Goal: Task Accomplishment & Management: Manage account settings

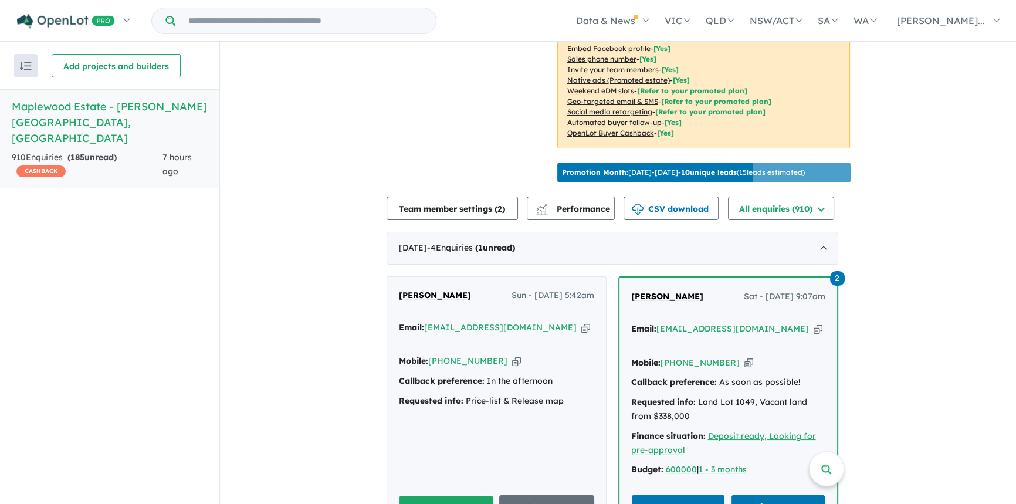
scroll to position [604, 0]
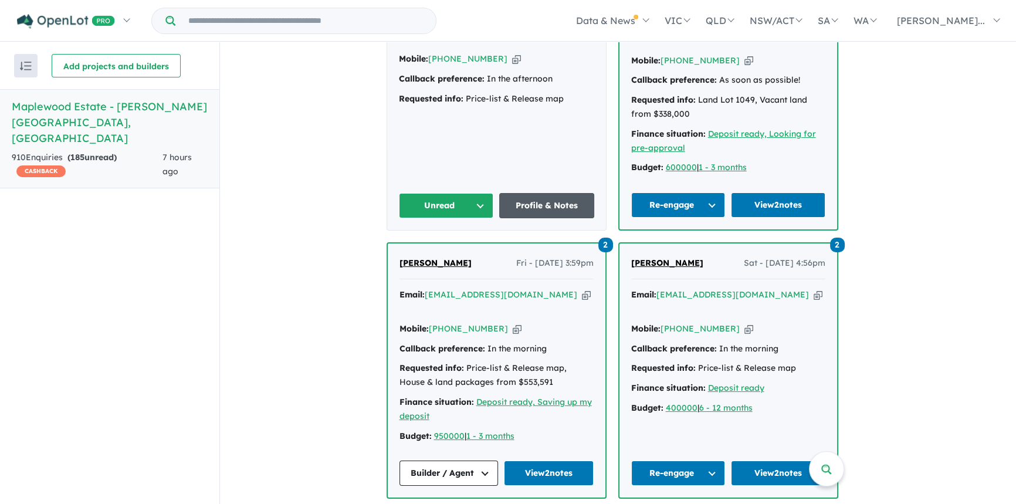
click at [538, 193] on link "Profile & Notes" at bounding box center [546, 205] width 95 height 25
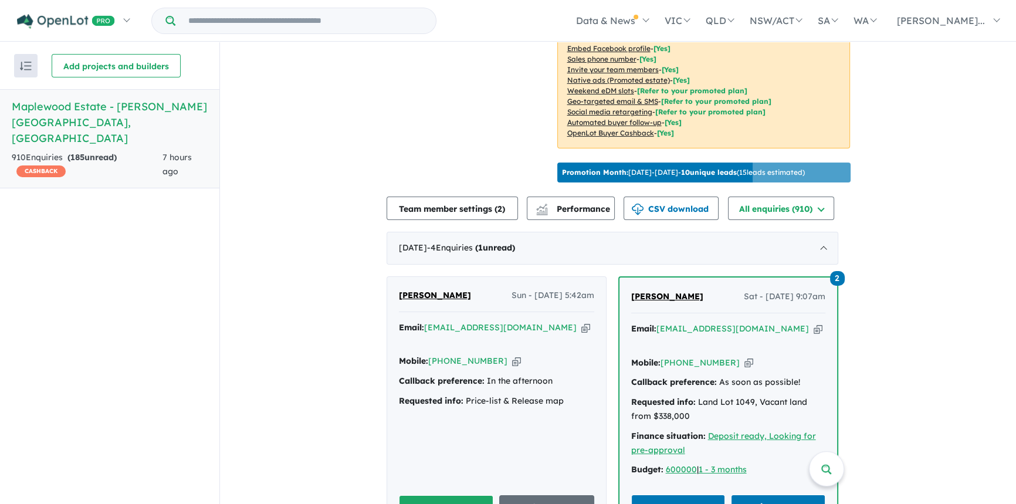
drag, startPoint x: 708, startPoint y: 288, endPoint x: 631, endPoint y: 292, distance: 77.5
click at [631, 292] on div "2 Vigin Malakaran Sat - 09/08/2025, 9:07am Email: viginmalakaran@gmail.com Copi…" at bounding box center [729, 405] width 218 height 254
copy span "[PERSON_NAME]"
click at [814, 323] on icon "button" at bounding box center [818, 329] width 9 height 12
copy span "[PERSON_NAME]"
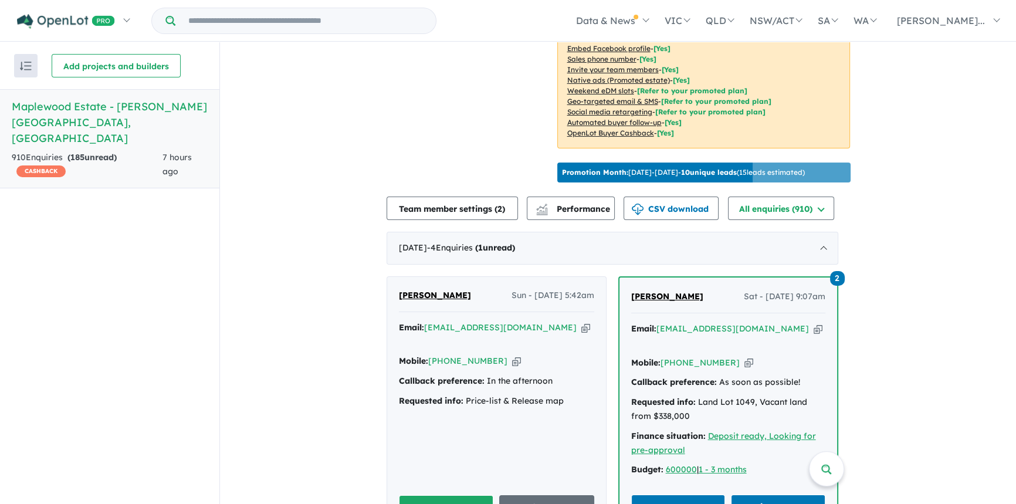
click at [745, 357] on icon "button" at bounding box center [749, 363] width 9 height 12
copy span "[PERSON_NAME]"
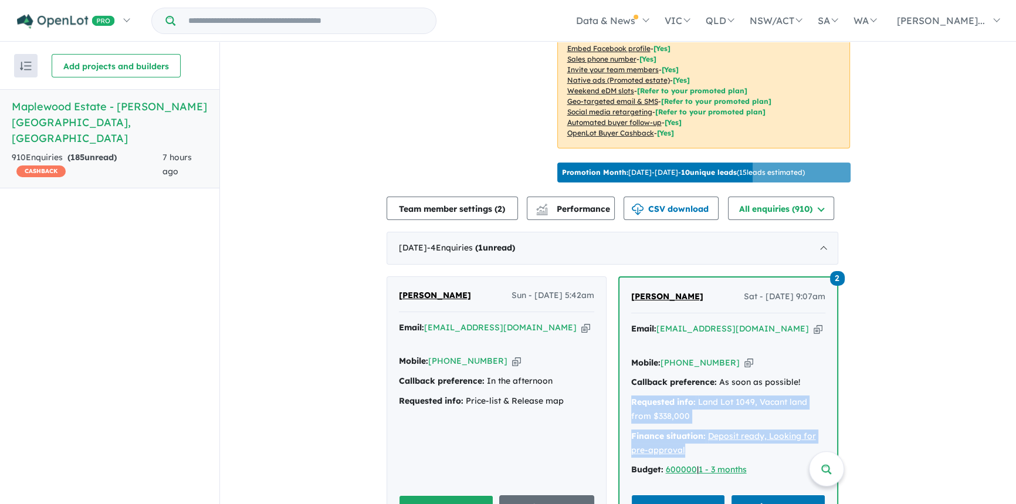
drag, startPoint x: 635, startPoint y: 382, endPoint x: 692, endPoint y: 428, distance: 73.4
click at [692, 428] on div "Email: viginmalakaran@gmail.com Copied! Mobile: +61 470 603 079 Copied! Callbac…" at bounding box center [728, 402] width 194 height 161
copy div "Requested info: Land Lot 1049, Vacant land from $338,000 Finance situation: Dep…"
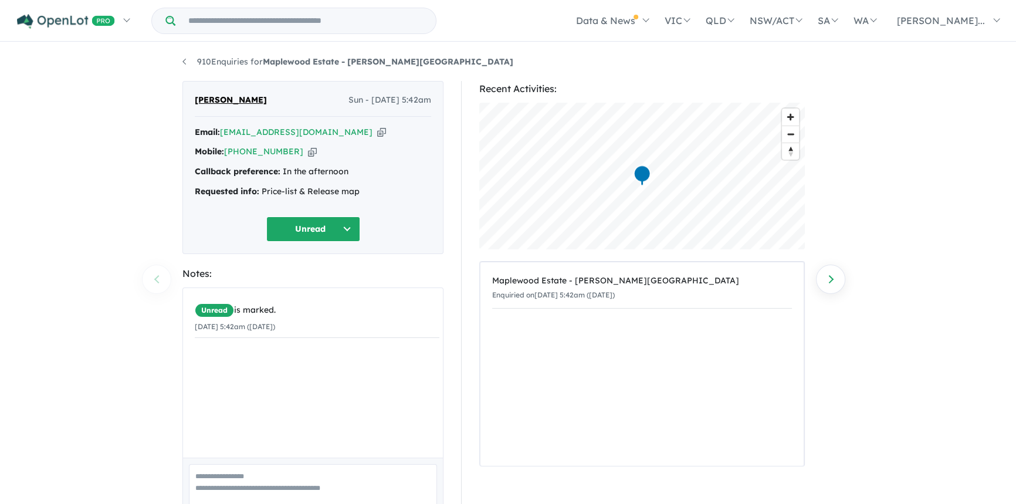
click at [232, 473] on textarea at bounding box center [313, 488] width 248 height 49
click at [309, 236] on button "Unread" at bounding box center [313, 229] width 94 height 25
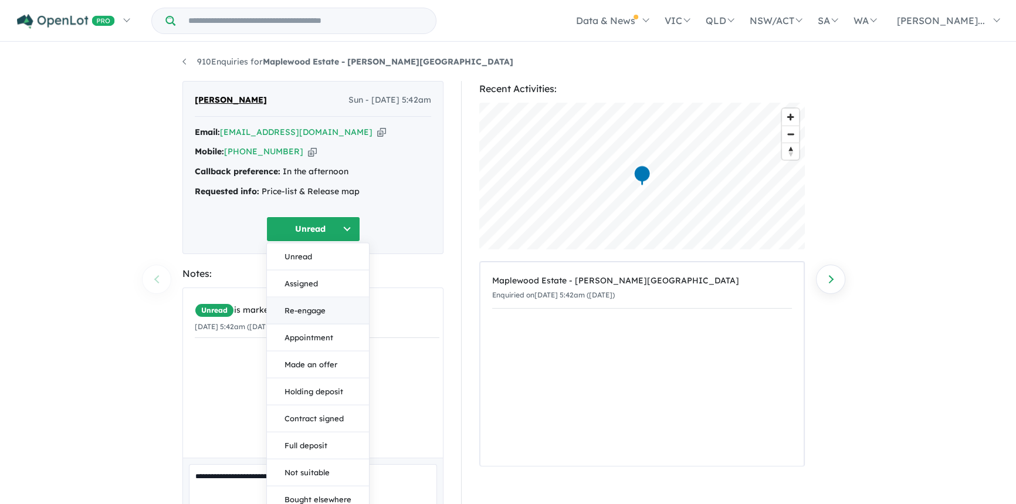
click at [302, 303] on button "Re-engage" at bounding box center [318, 310] width 102 height 27
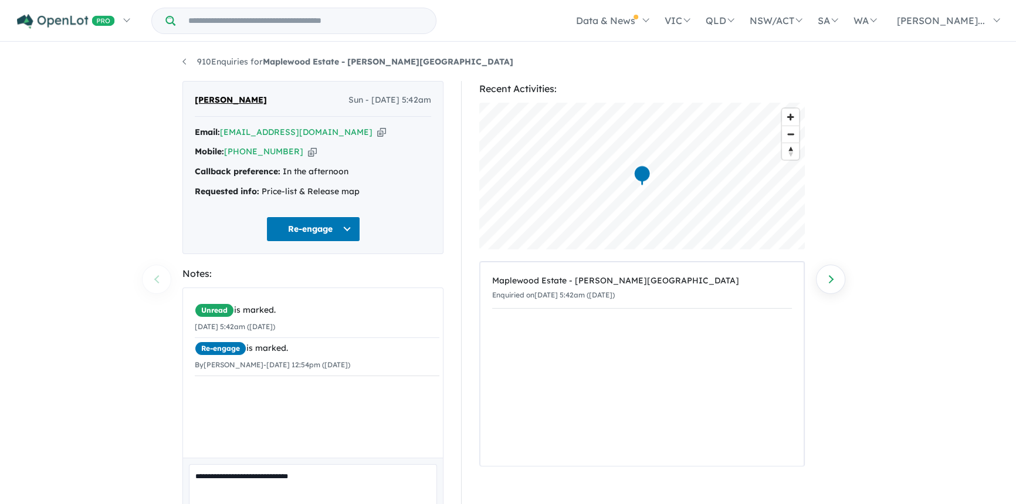
click at [377, 133] on icon "button" at bounding box center [381, 132] width 9 height 12
drag, startPoint x: 292, startPoint y: 100, endPoint x: 196, endPoint y: 98, distance: 96.3
click at [196, 98] on div "ARBAZ Mohammed Sun - 10/08/2025, 5:42am" at bounding box center [313, 104] width 236 height 23
copy span "[PERSON_NAME]"
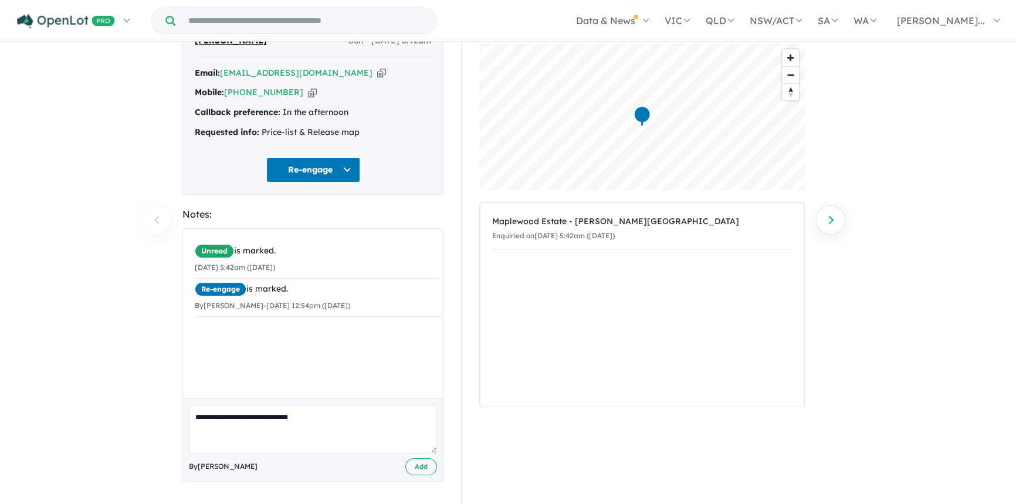
click at [352, 417] on textarea "**********" at bounding box center [313, 429] width 248 height 49
type textarea "**********"
click at [422, 464] on button "Add" at bounding box center [421, 466] width 32 height 17
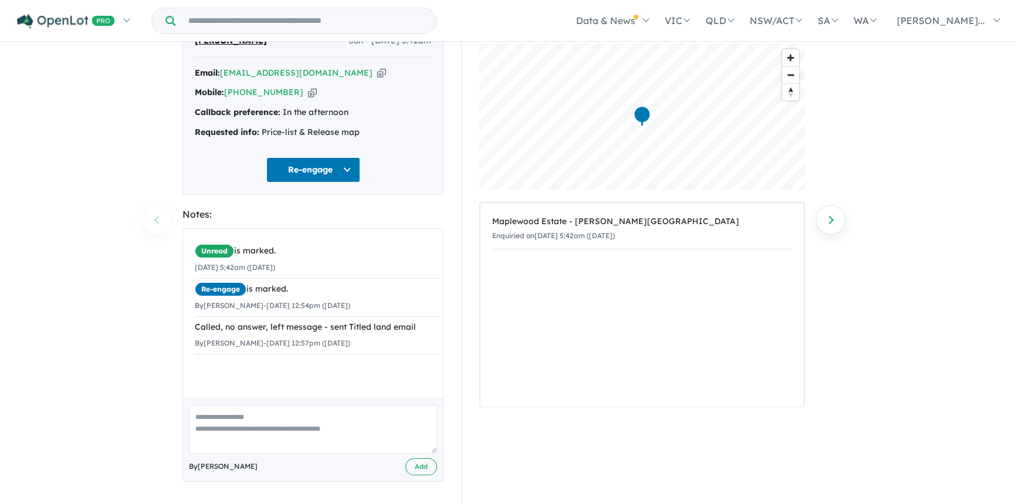
scroll to position [0, 0]
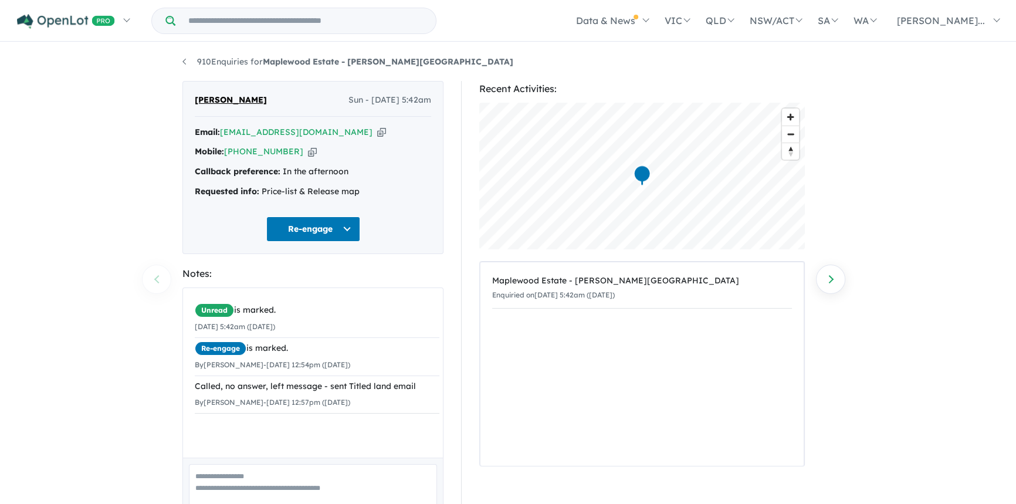
drag, startPoint x: 295, startPoint y: 103, endPoint x: 195, endPoint y: 103, distance: 100.3
click at [195, 103] on div "ARBAZ Mohammed Sun - 10/08/2025, 5:42am" at bounding box center [313, 104] width 236 height 23
copy span "[PERSON_NAME]"
click at [377, 130] on icon "button" at bounding box center [381, 132] width 9 height 12
copy span "[PERSON_NAME]"
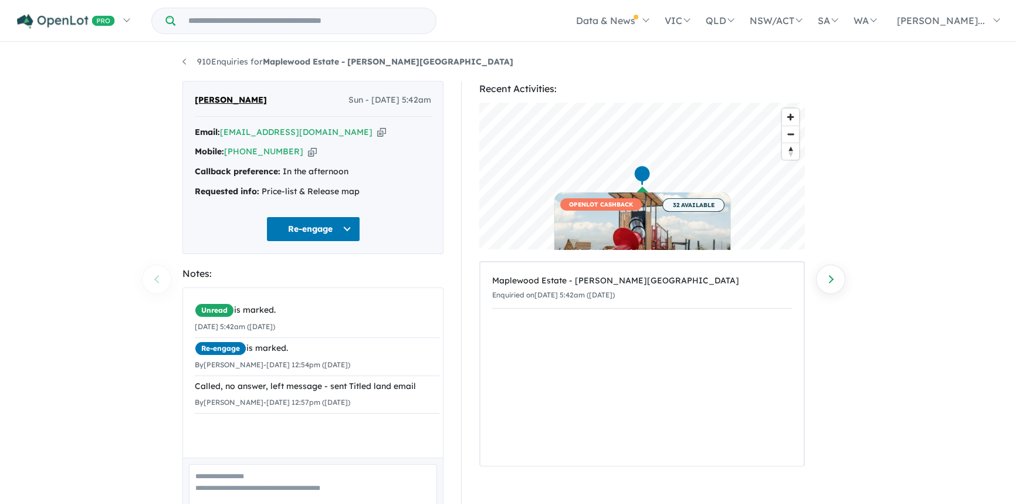
click at [308, 155] on icon "button" at bounding box center [312, 152] width 9 height 12
copy span "[PERSON_NAME]"
drag, startPoint x: 198, startPoint y: 190, endPoint x: 360, endPoint y: 189, distance: 161.4
click at [360, 189] on div "Requested info: Price-list & Release map" at bounding box center [313, 192] width 236 height 14
click at [373, 190] on div "Requested info: Price-list & Release map" at bounding box center [313, 192] width 236 height 14
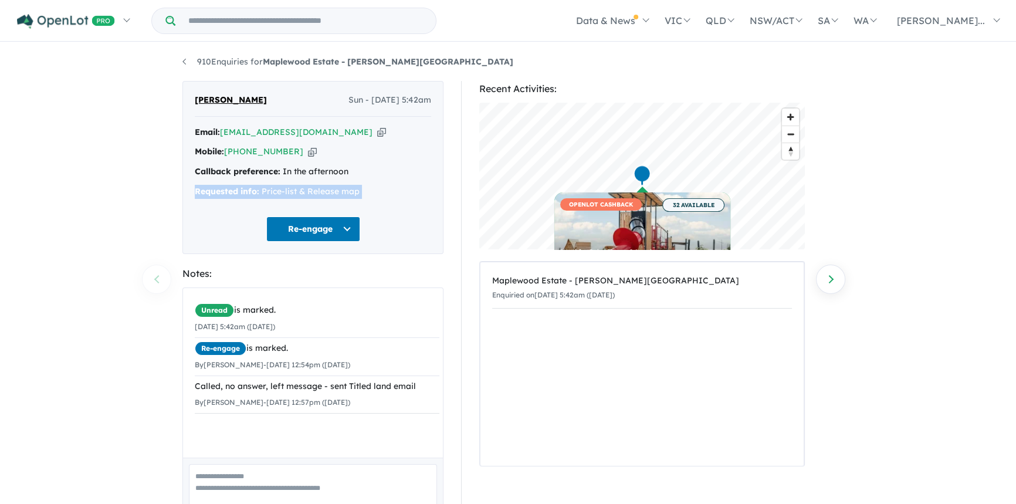
drag, startPoint x: 373, startPoint y: 190, endPoint x: 216, endPoint y: 194, distance: 157.3
click at [216, 194] on div "Requested info: Price-list & Release map" at bounding box center [313, 192] width 236 height 14
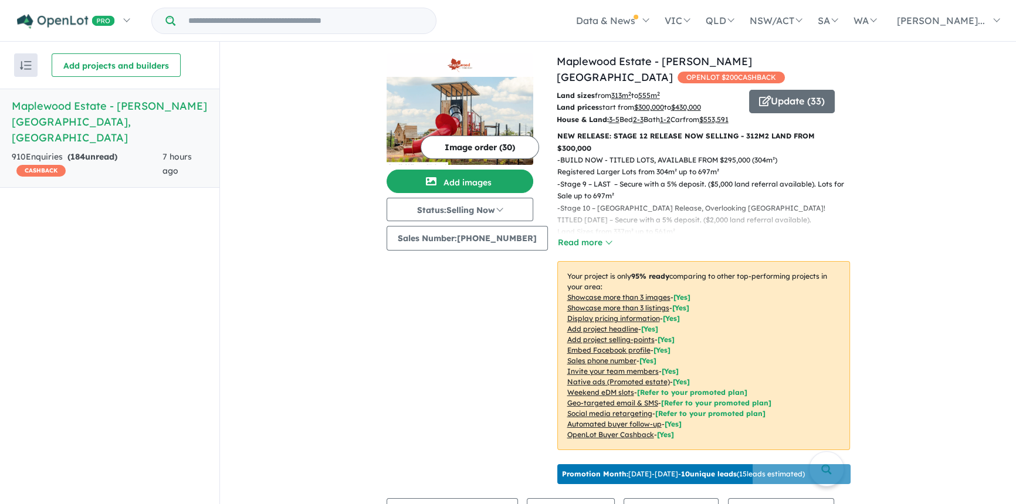
scroll to position [1, 0]
